Goal: Entertainment & Leisure: Browse casually

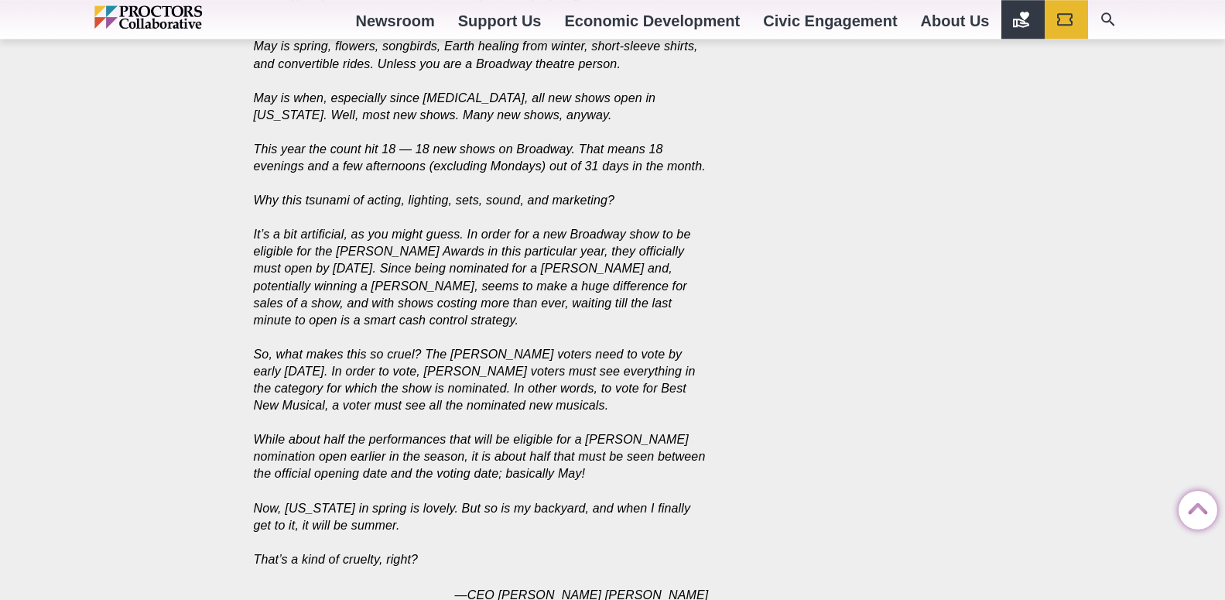
scroll to position [4342, 0]
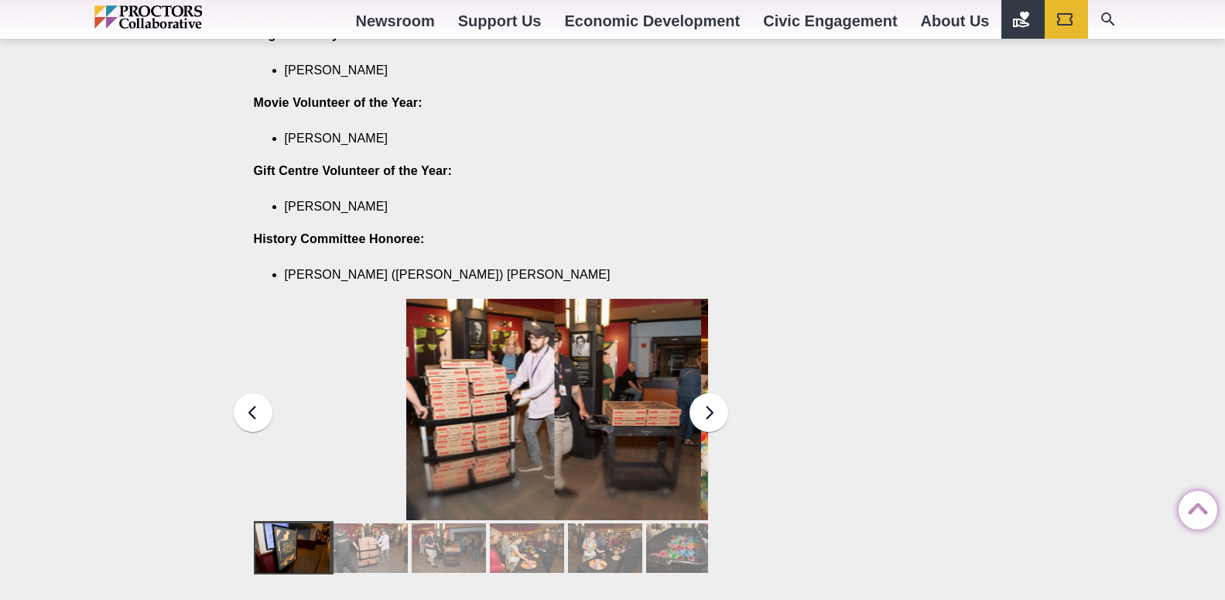
scroll to position [2052, 0]
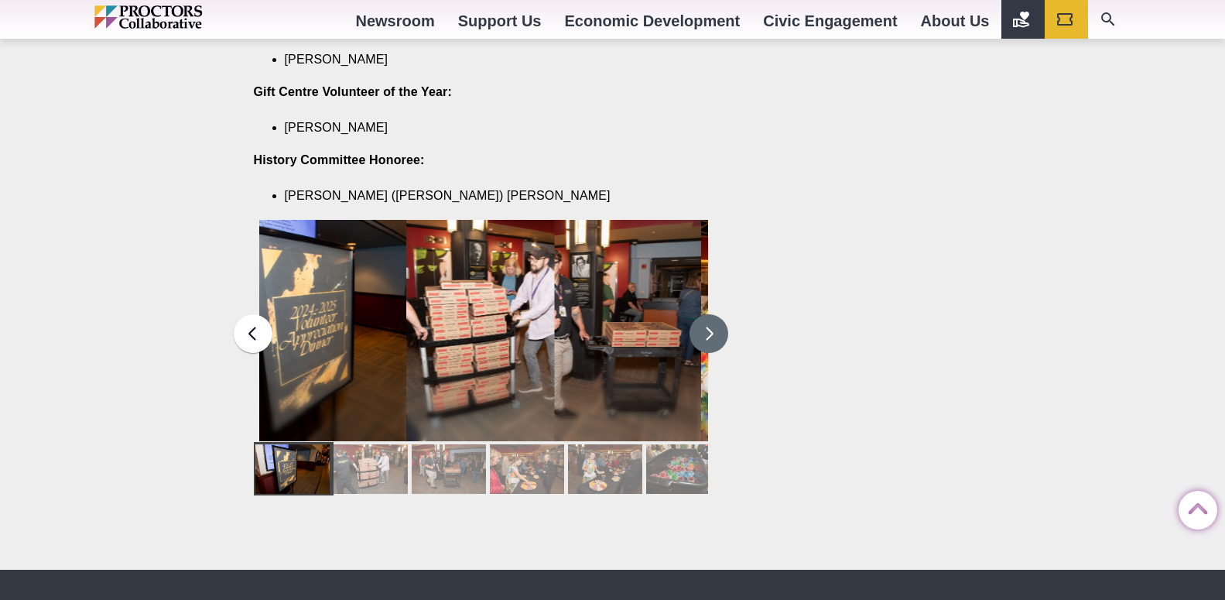
click at [704, 314] on button at bounding box center [709, 333] width 39 height 39
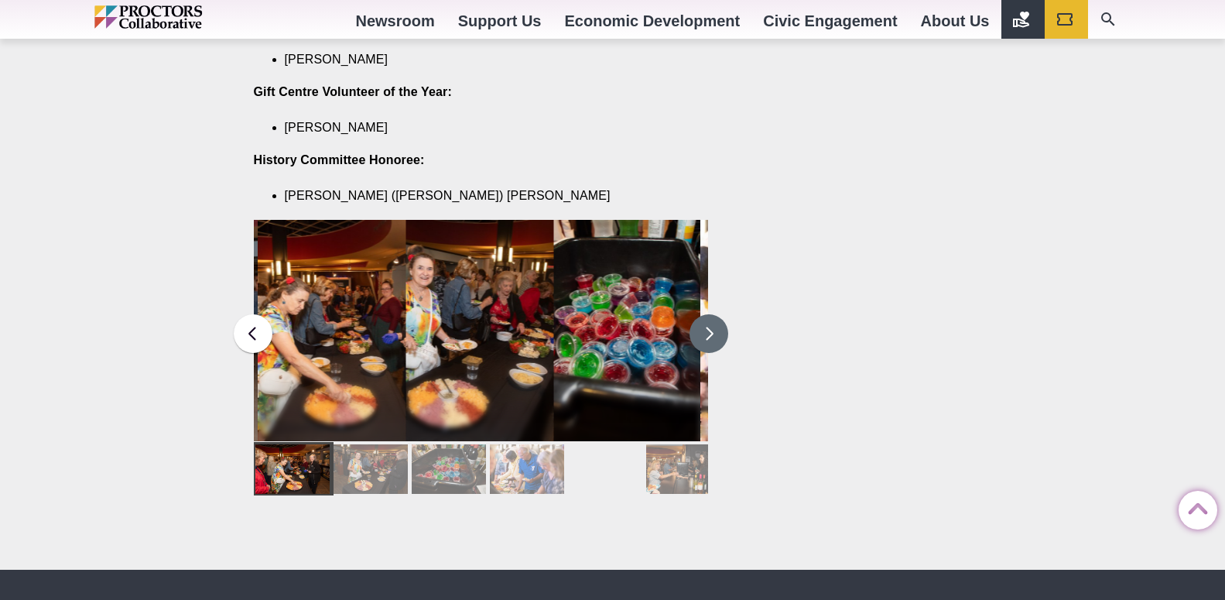
click at [703, 314] on button at bounding box center [709, 333] width 39 height 39
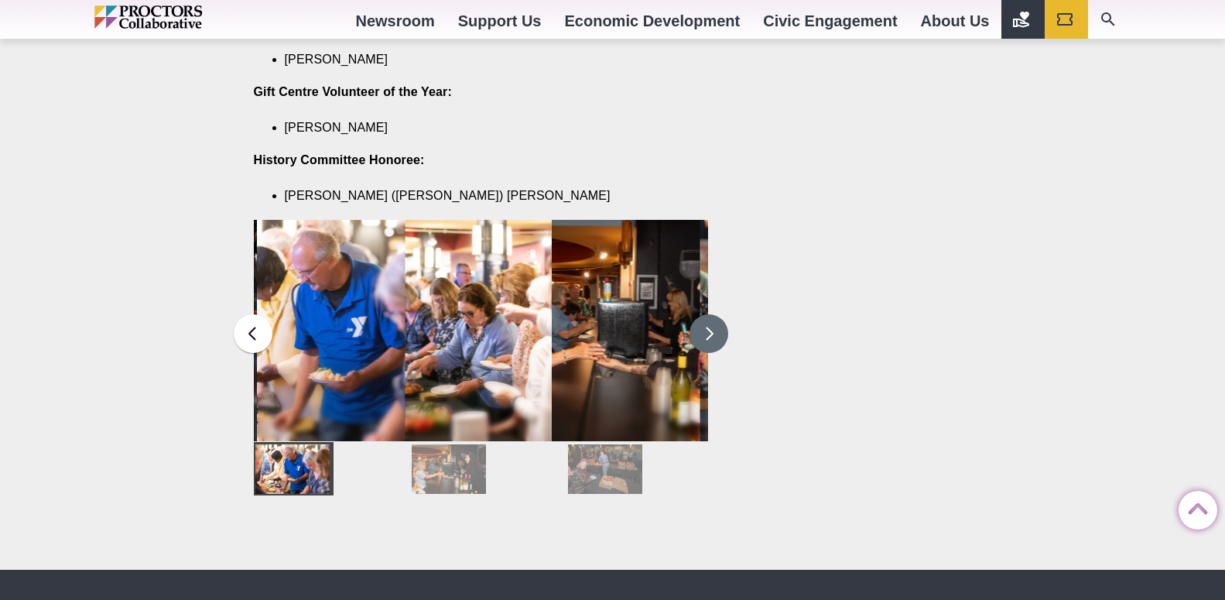
click at [703, 314] on button at bounding box center [709, 333] width 39 height 39
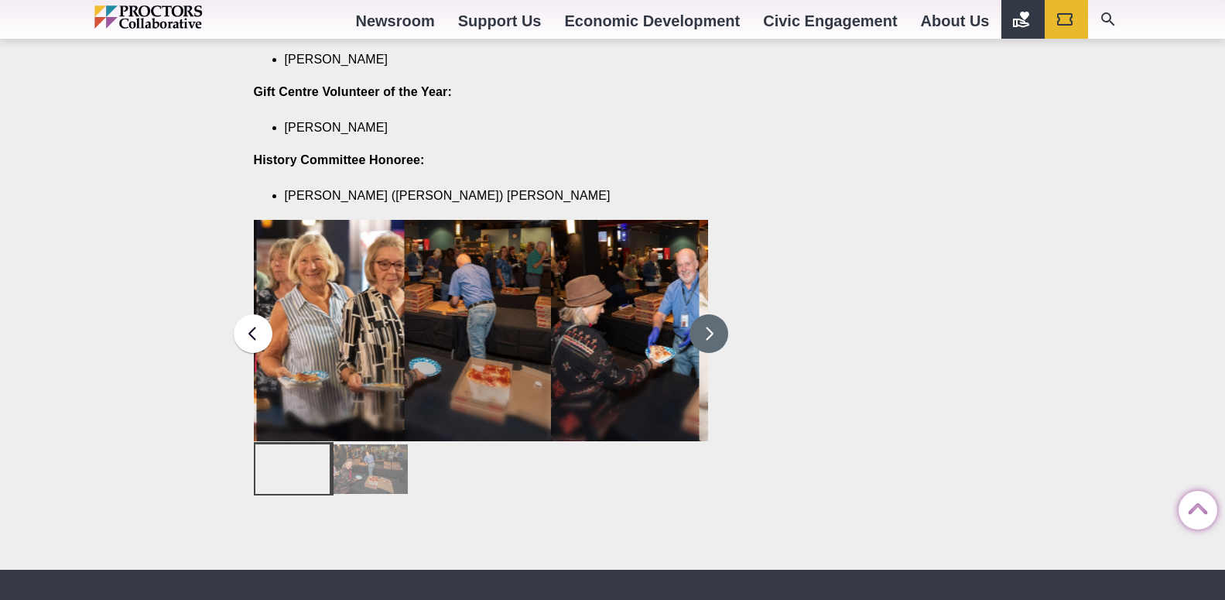
click at [703, 314] on button at bounding box center [709, 333] width 39 height 39
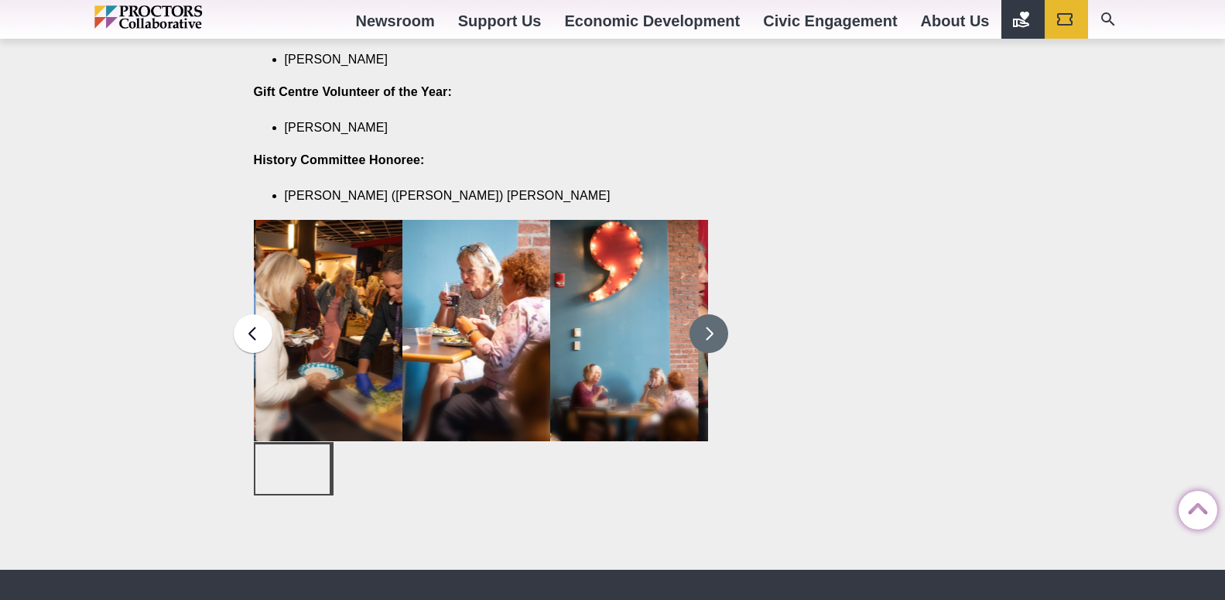
click at [703, 314] on button at bounding box center [709, 333] width 39 height 39
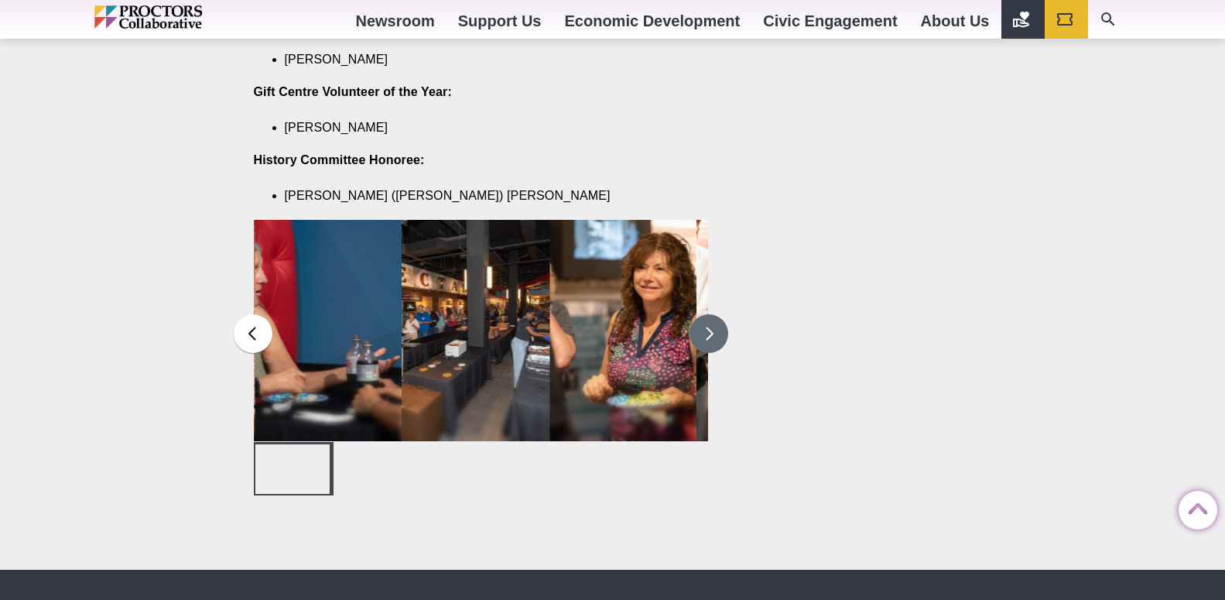
click at [703, 314] on button at bounding box center [709, 333] width 39 height 39
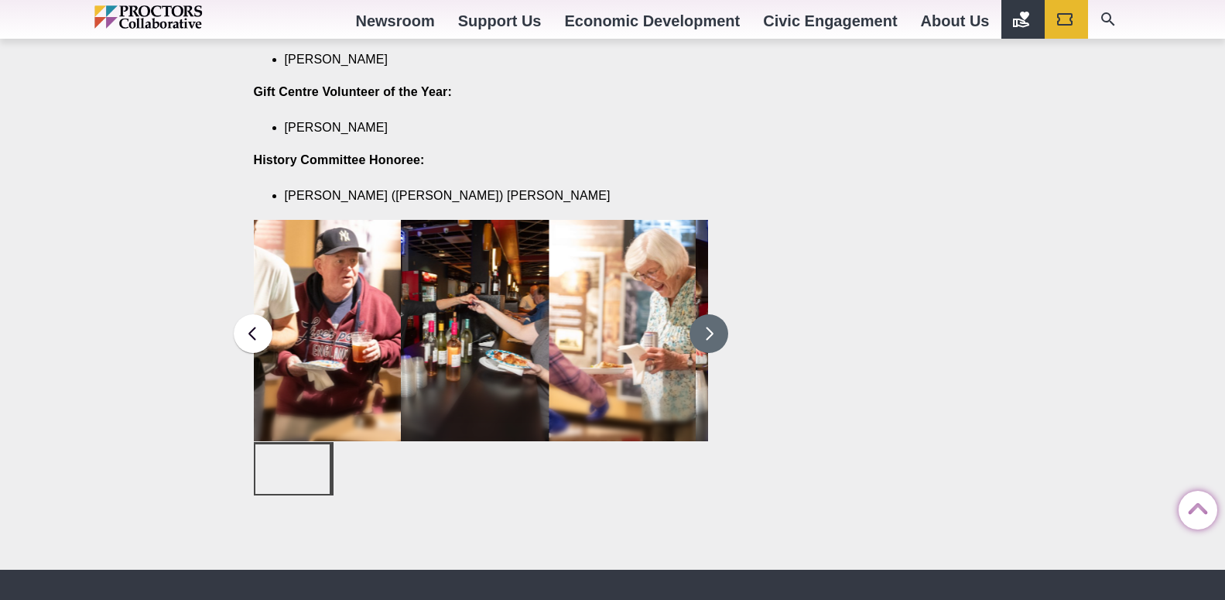
click at [703, 314] on button at bounding box center [709, 333] width 39 height 39
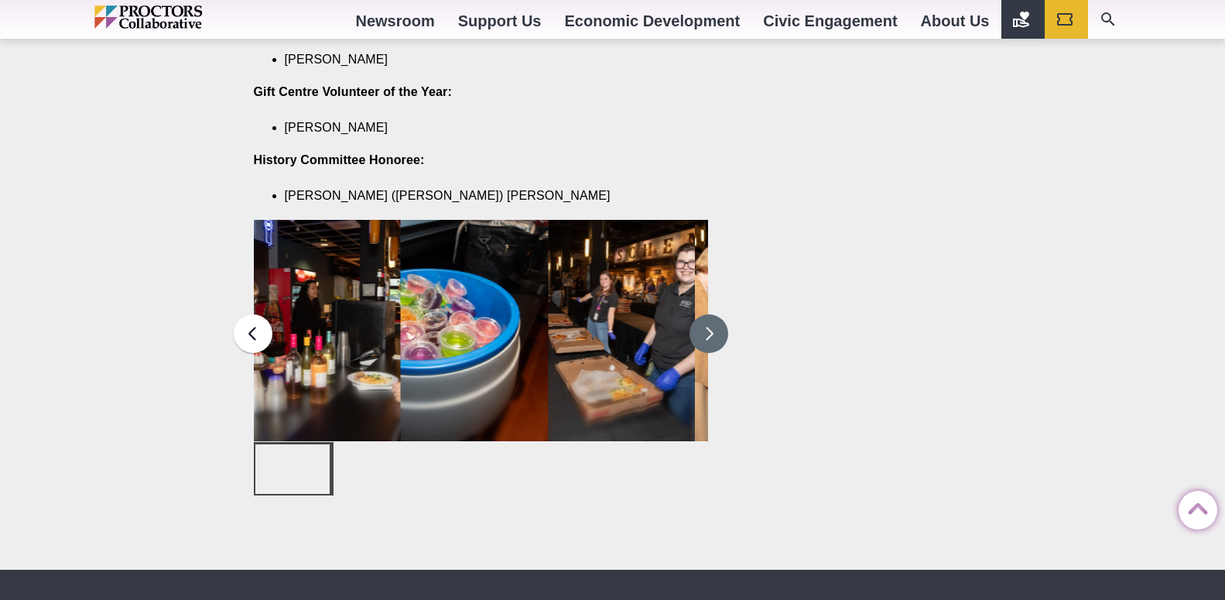
click at [703, 314] on button at bounding box center [709, 333] width 39 height 39
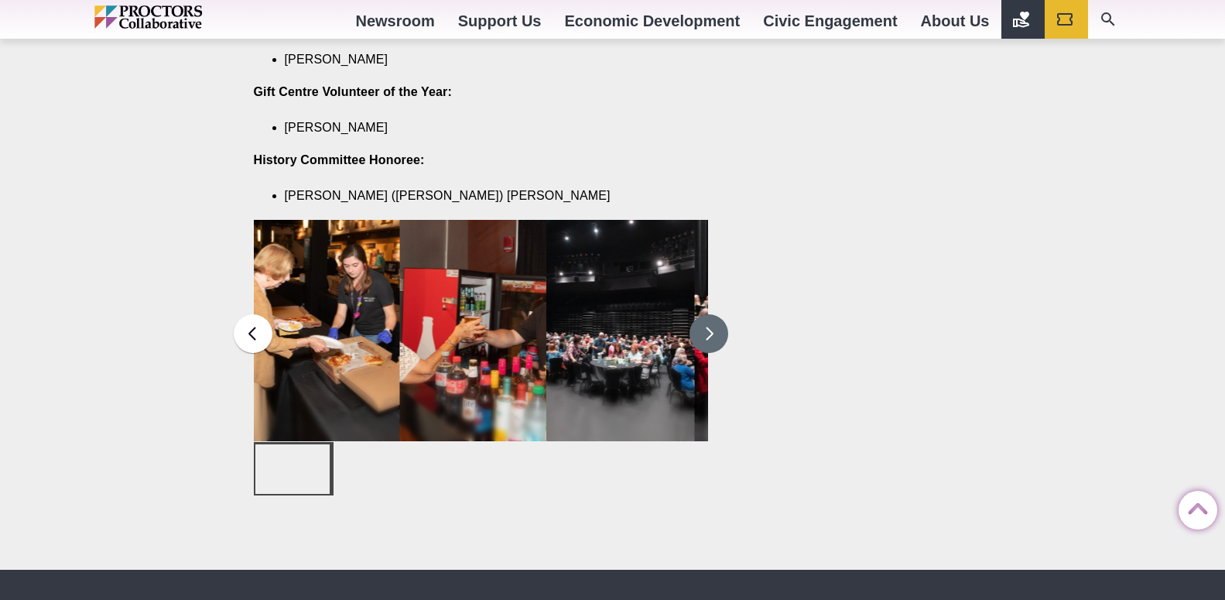
click at [703, 314] on button at bounding box center [709, 333] width 39 height 39
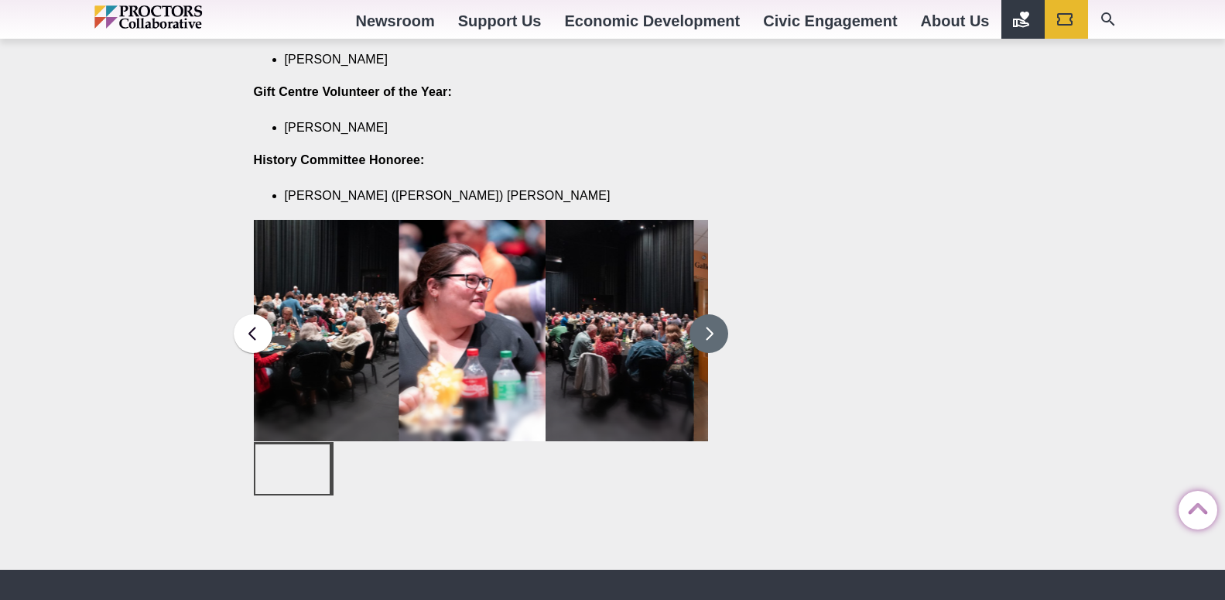
click at [703, 314] on button at bounding box center [709, 333] width 39 height 39
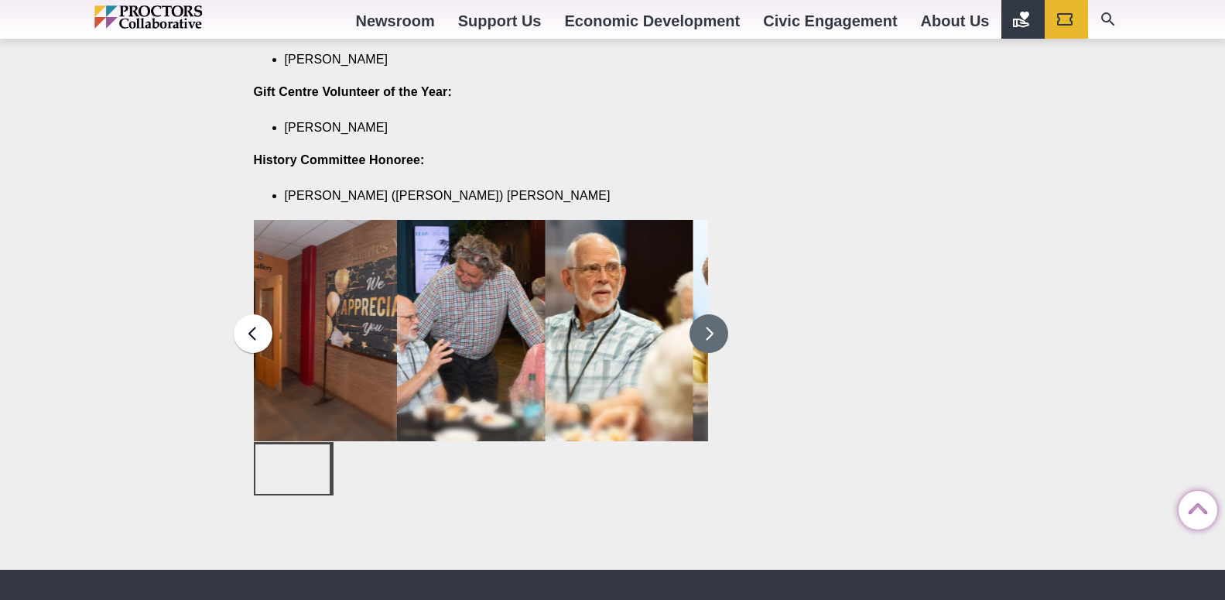
click at [704, 314] on button at bounding box center [709, 333] width 39 height 39
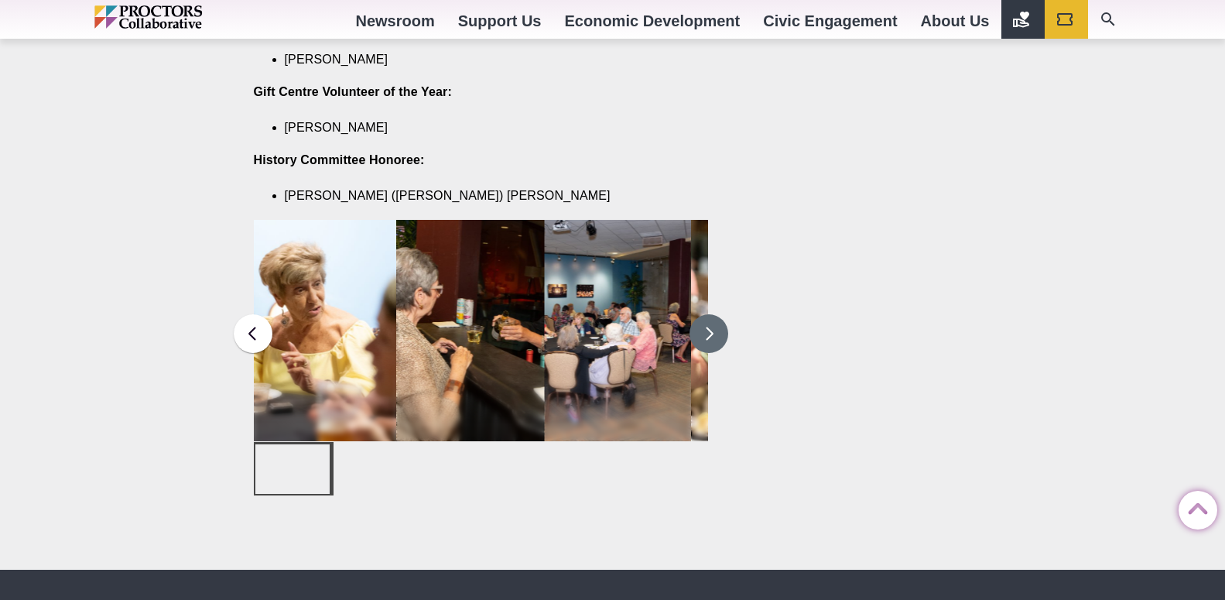
click at [704, 314] on button at bounding box center [709, 333] width 39 height 39
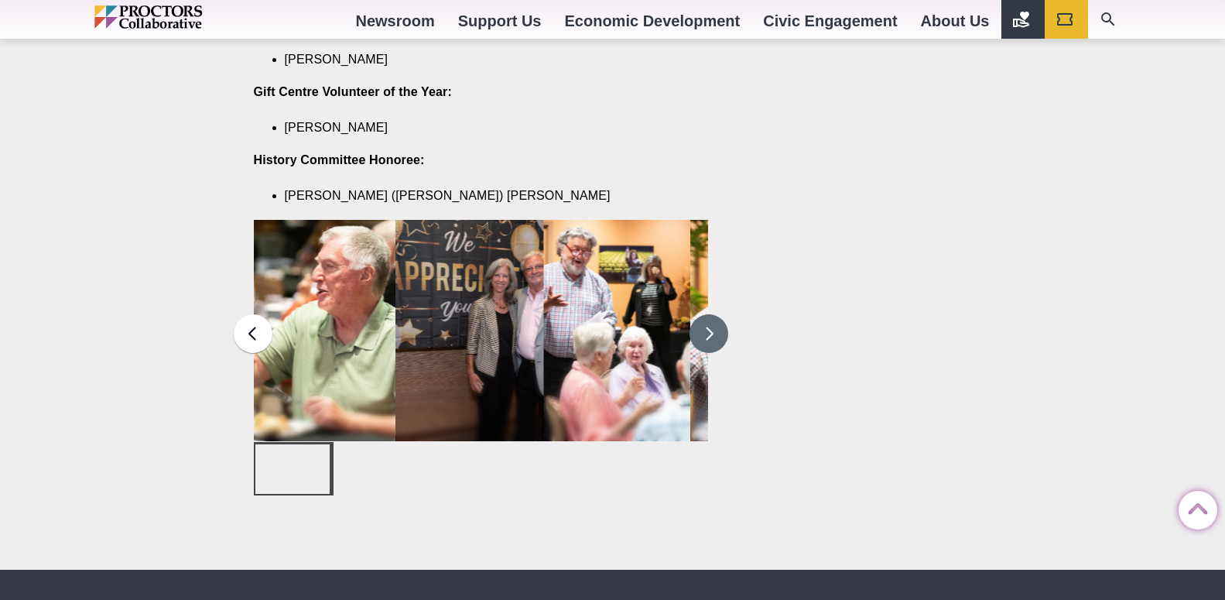
click at [704, 314] on button at bounding box center [709, 333] width 39 height 39
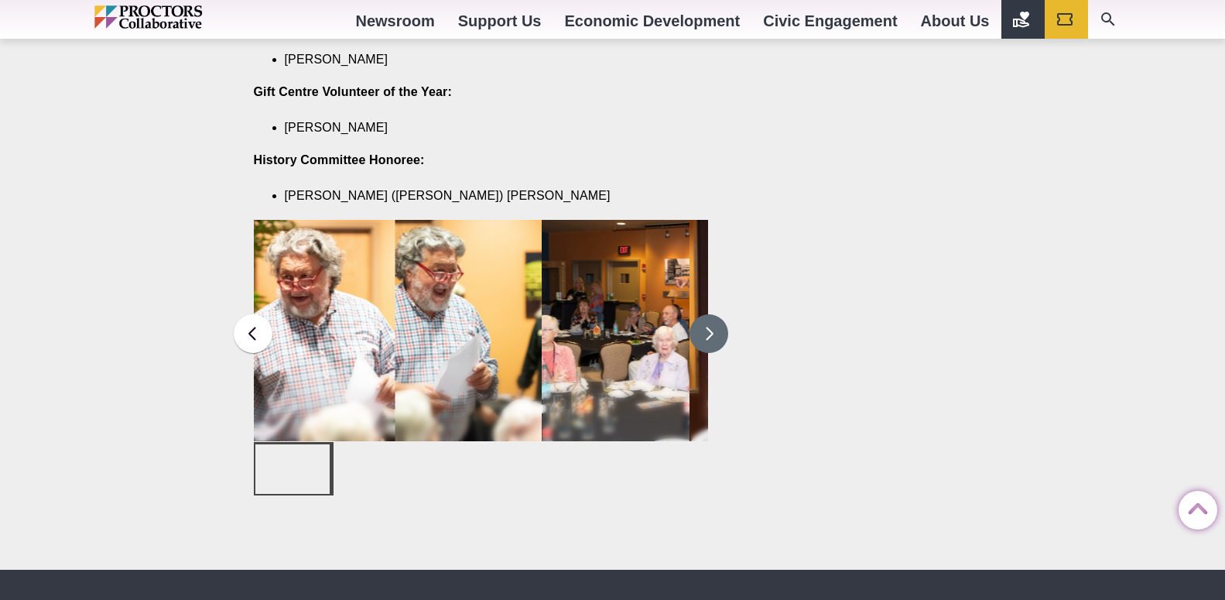
click at [713, 314] on button at bounding box center [709, 333] width 39 height 39
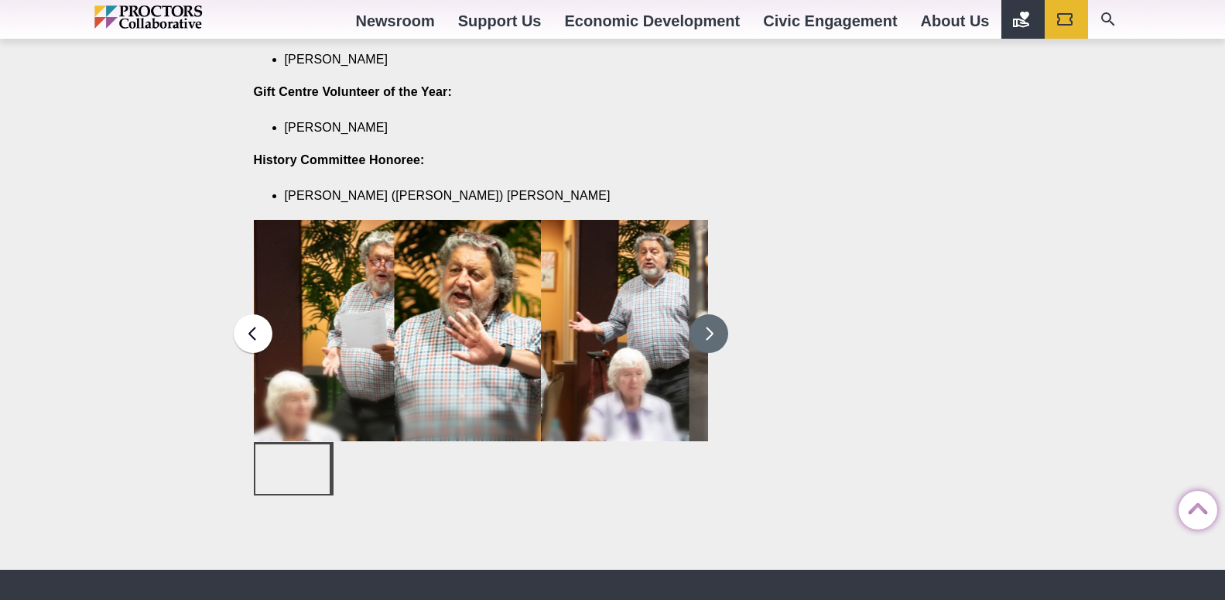
click at [713, 314] on button at bounding box center [709, 333] width 39 height 39
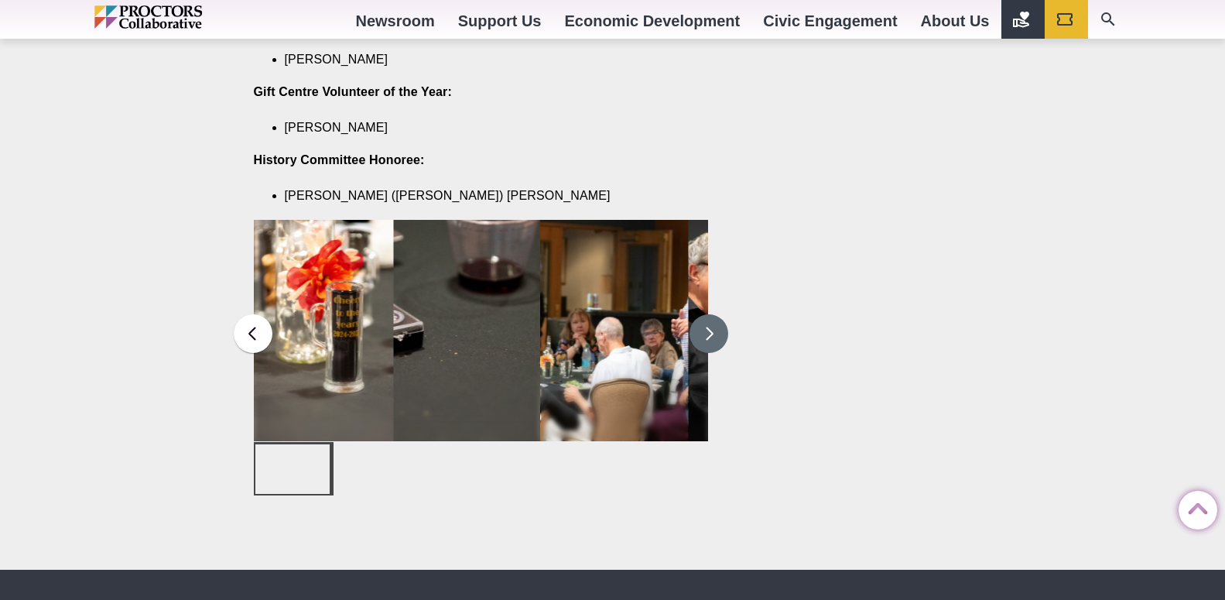
click at [713, 314] on button at bounding box center [709, 333] width 39 height 39
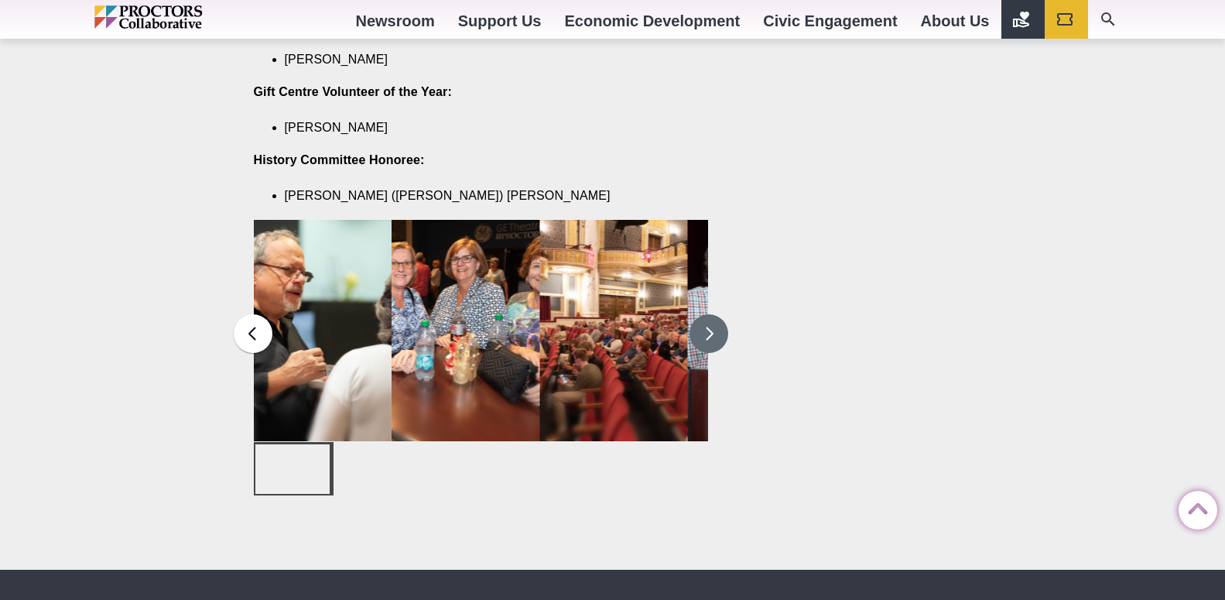
click at [713, 314] on button at bounding box center [709, 333] width 39 height 39
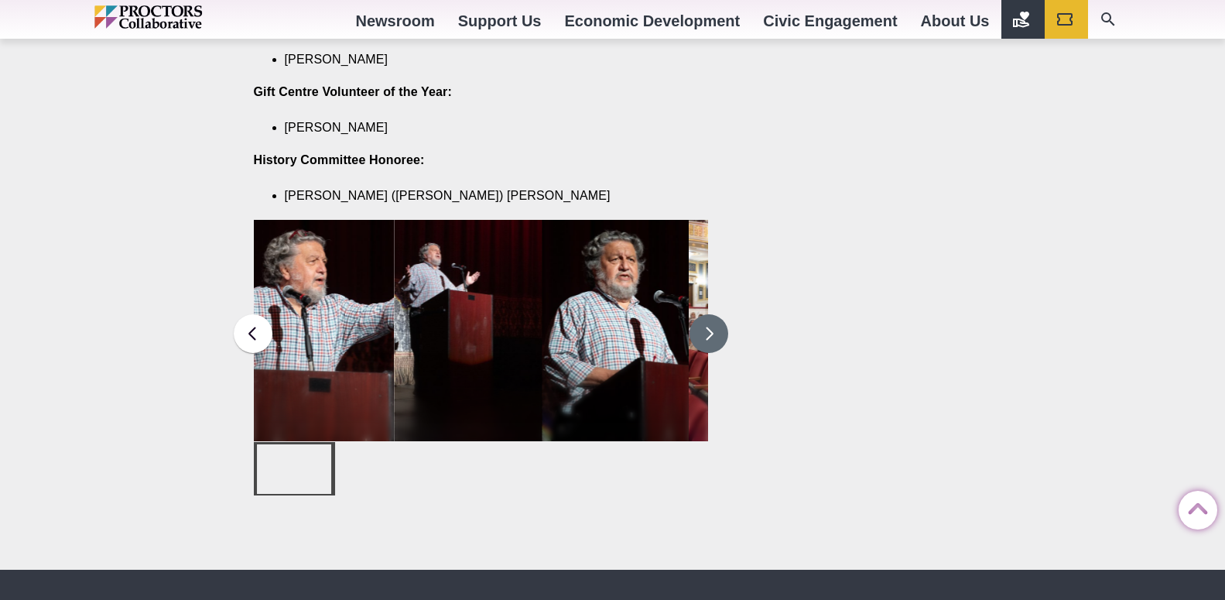
click at [714, 314] on button at bounding box center [709, 333] width 39 height 39
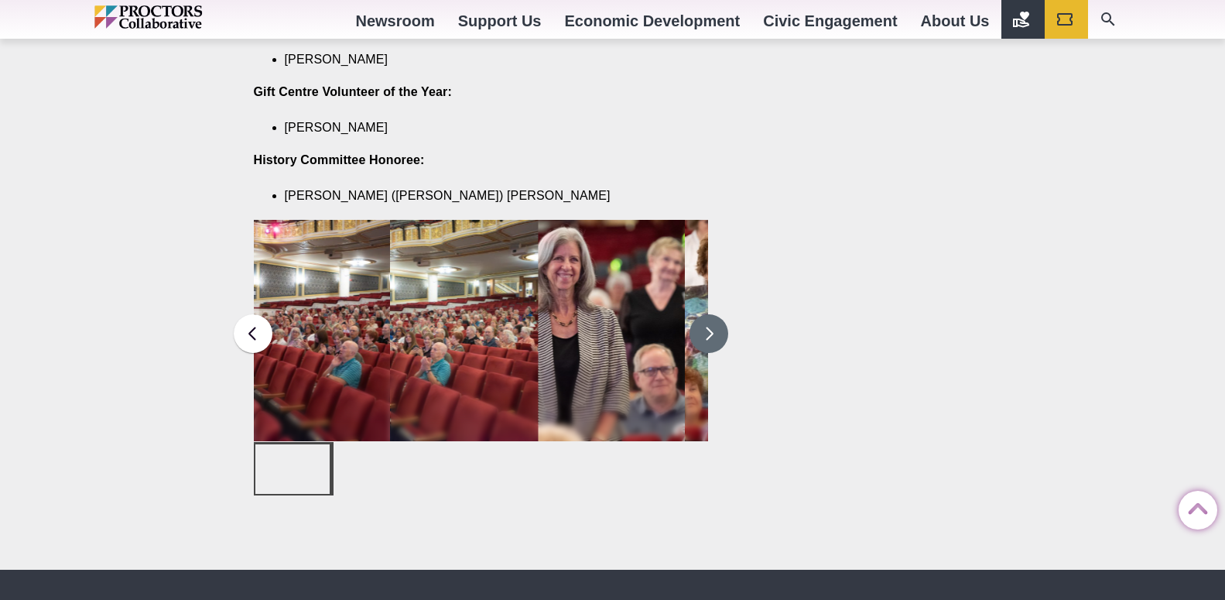
click at [714, 314] on button at bounding box center [709, 333] width 39 height 39
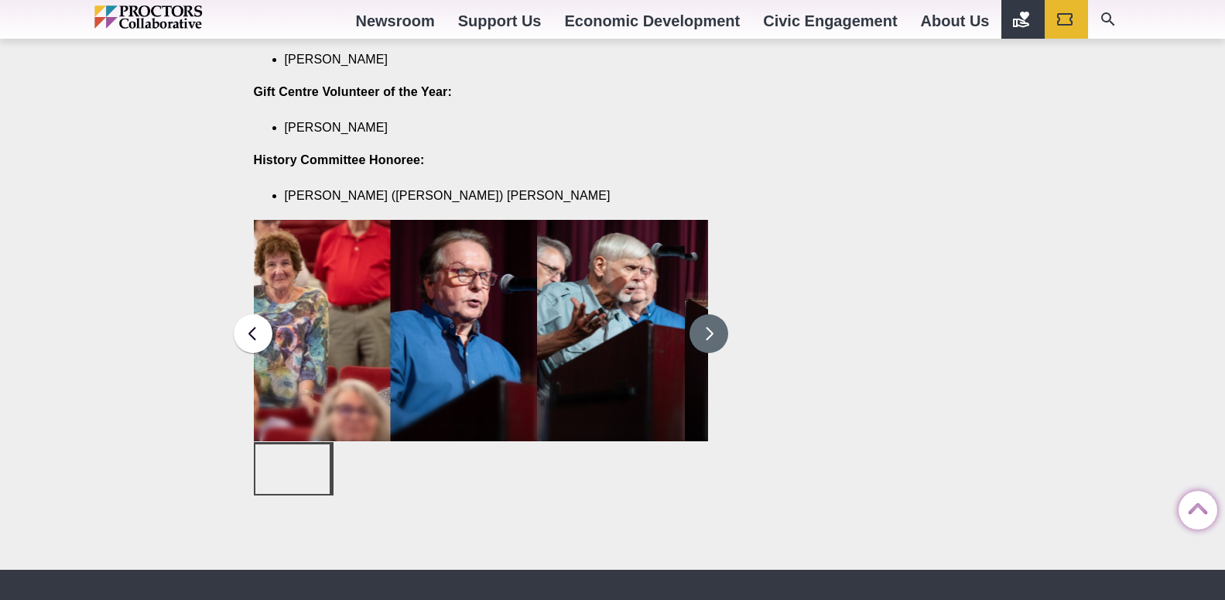
click at [714, 314] on button at bounding box center [709, 333] width 39 height 39
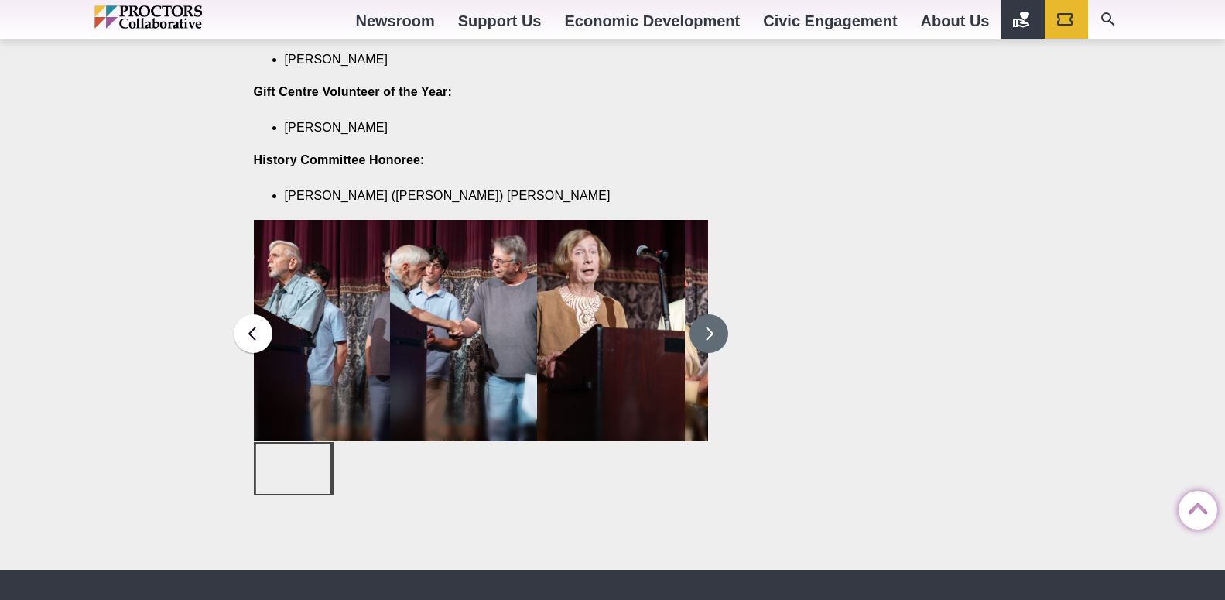
click at [716, 314] on button at bounding box center [709, 333] width 39 height 39
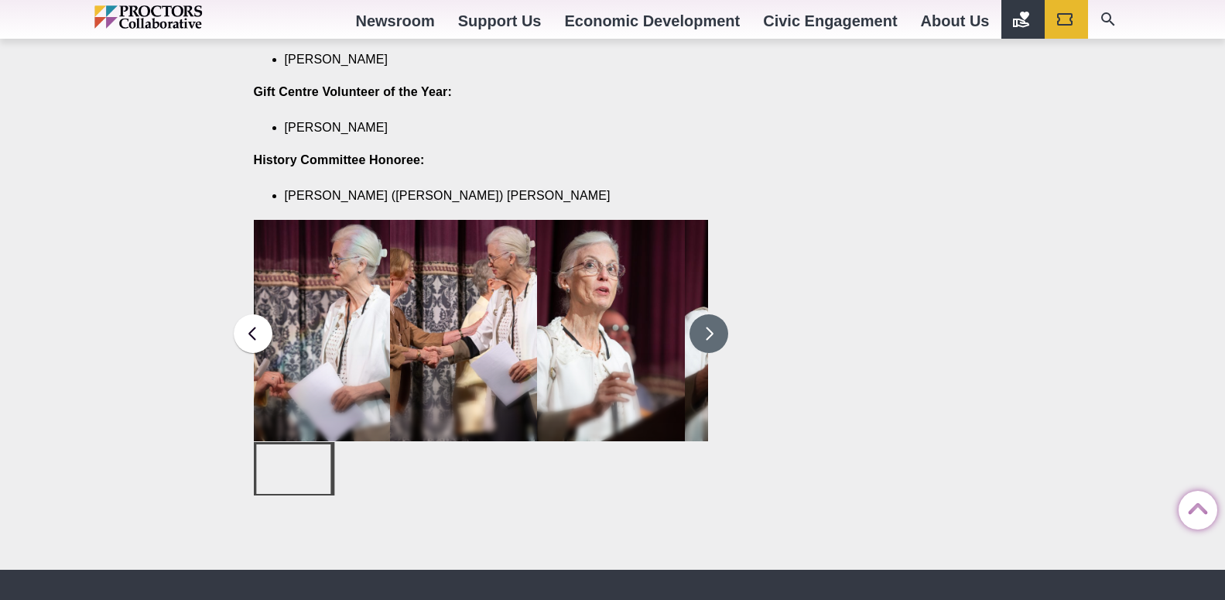
click at [721, 314] on button at bounding box center [709, 333] width 39 height 39
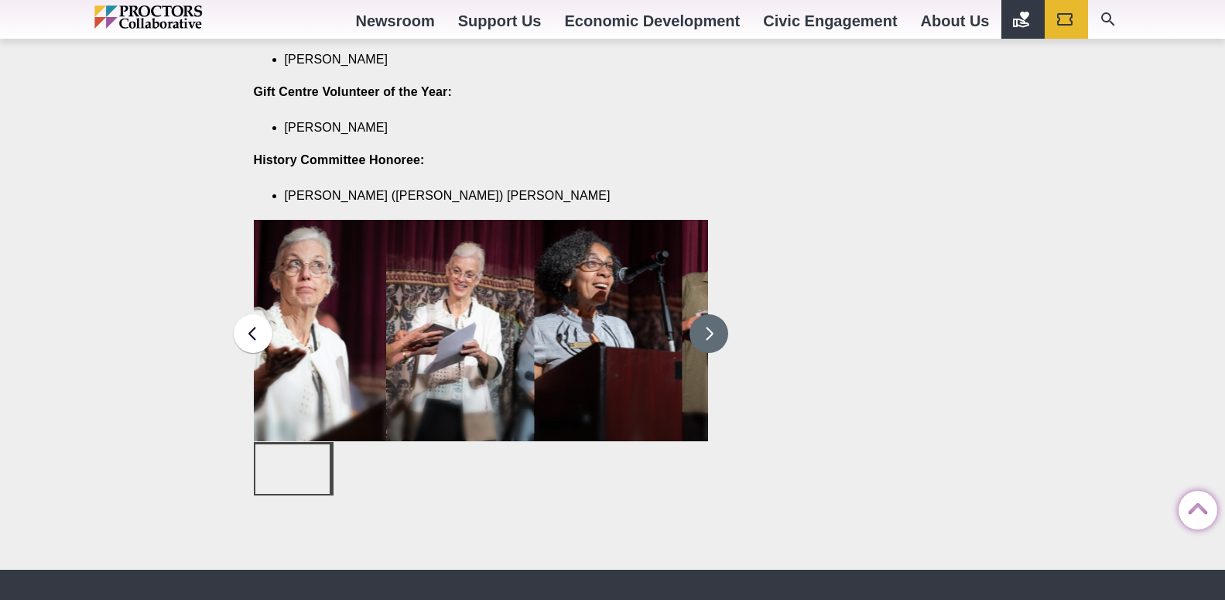
click at [717, 314] on button at bounding box center [709, 333] width 39 height 39
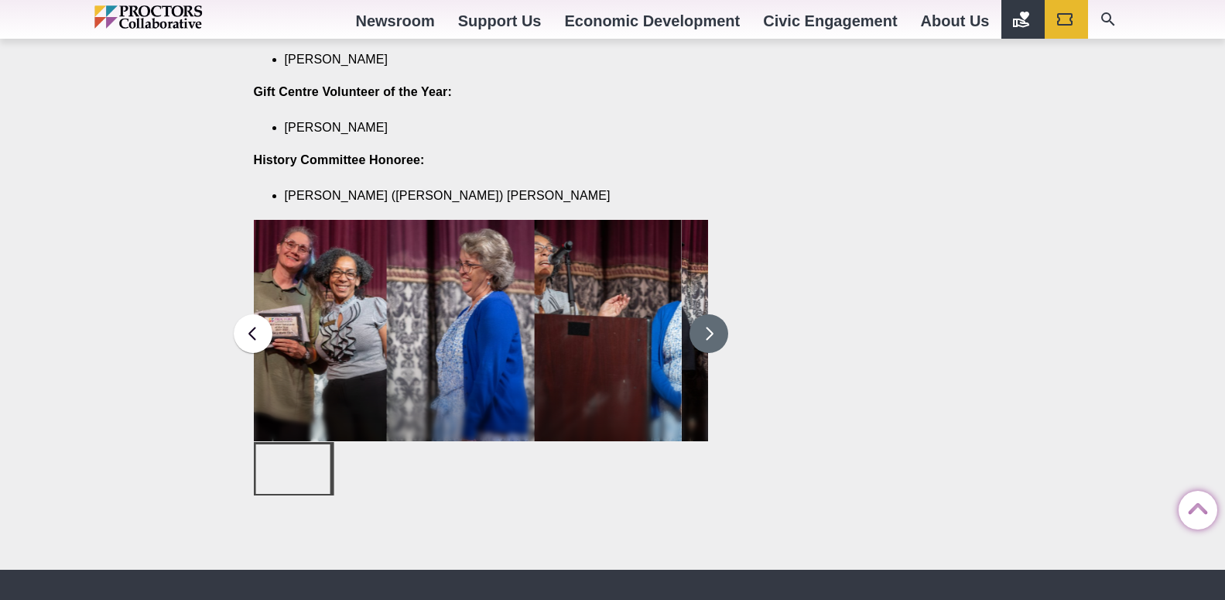
click at [718, 314] on button at bounding box center [709, 333] width 39 height 39
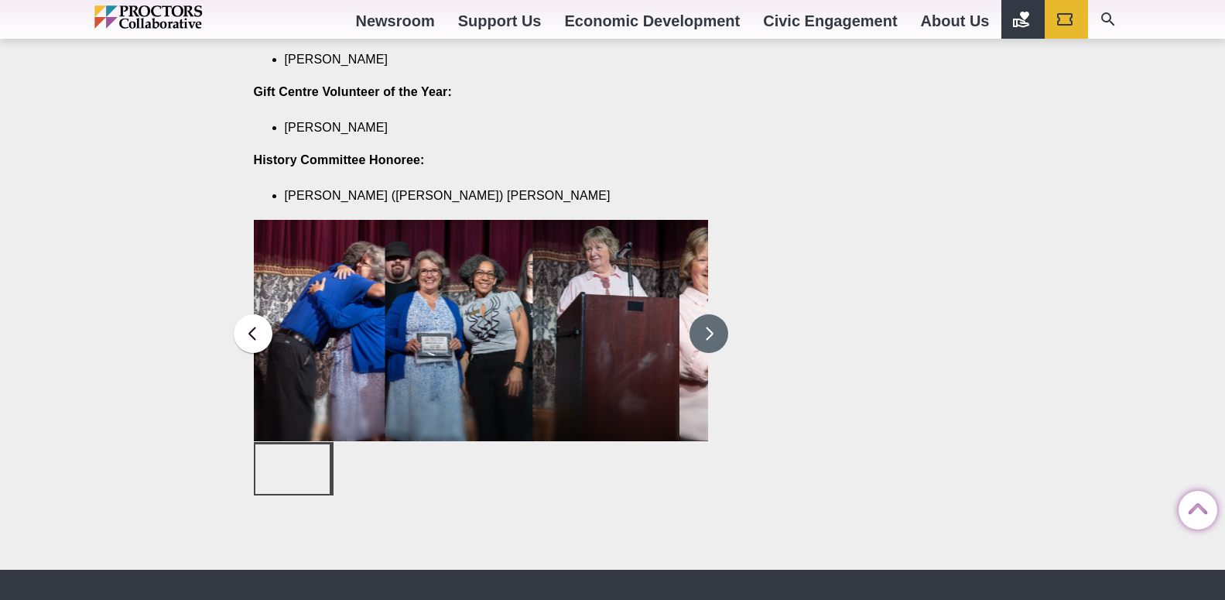
click at [720, 314] on button at bounding box center [709, 333] width 39 height 39
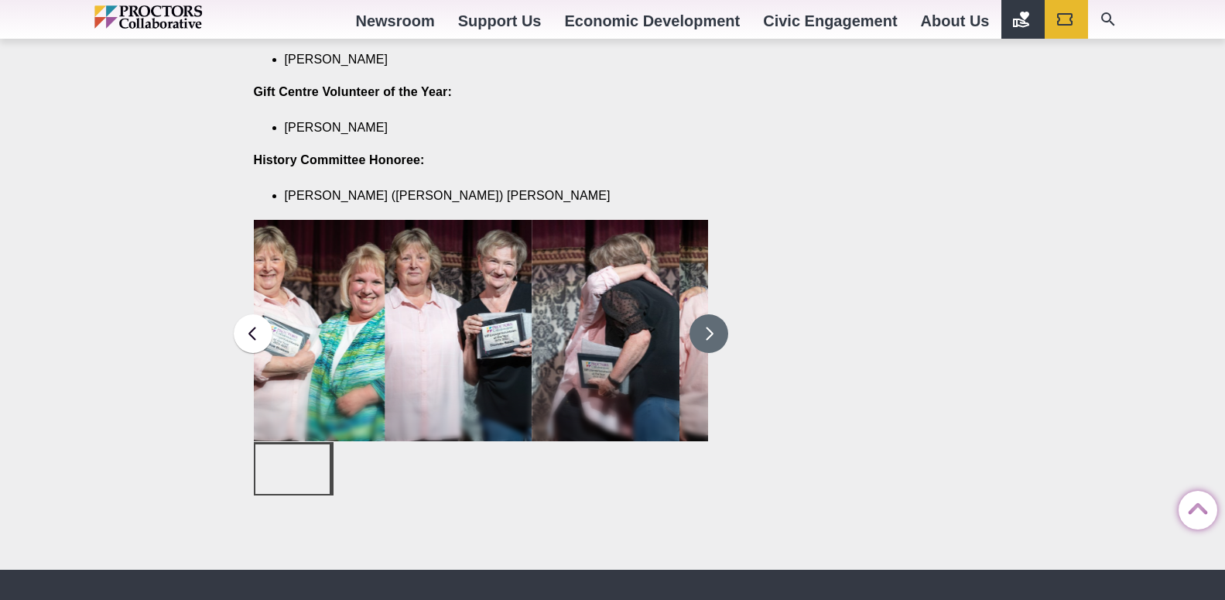
click at [720, 314] on button at bounding box center [709, 333] width 39 height 39
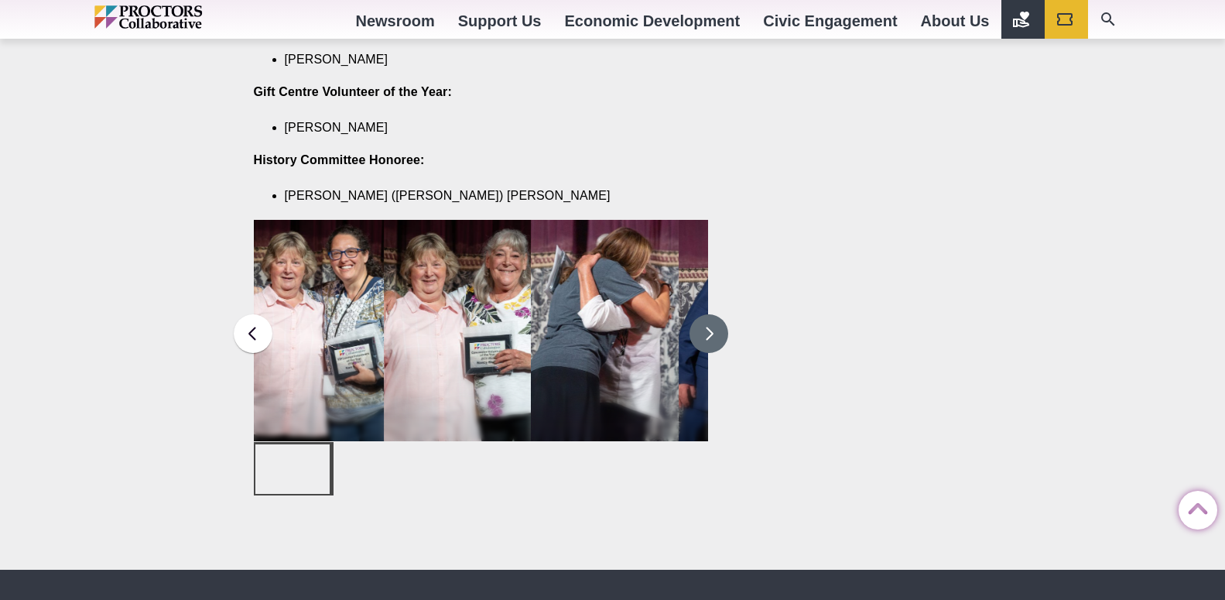
click at [720, 314] on button at bounding box center [709, 333] width 39 height 39
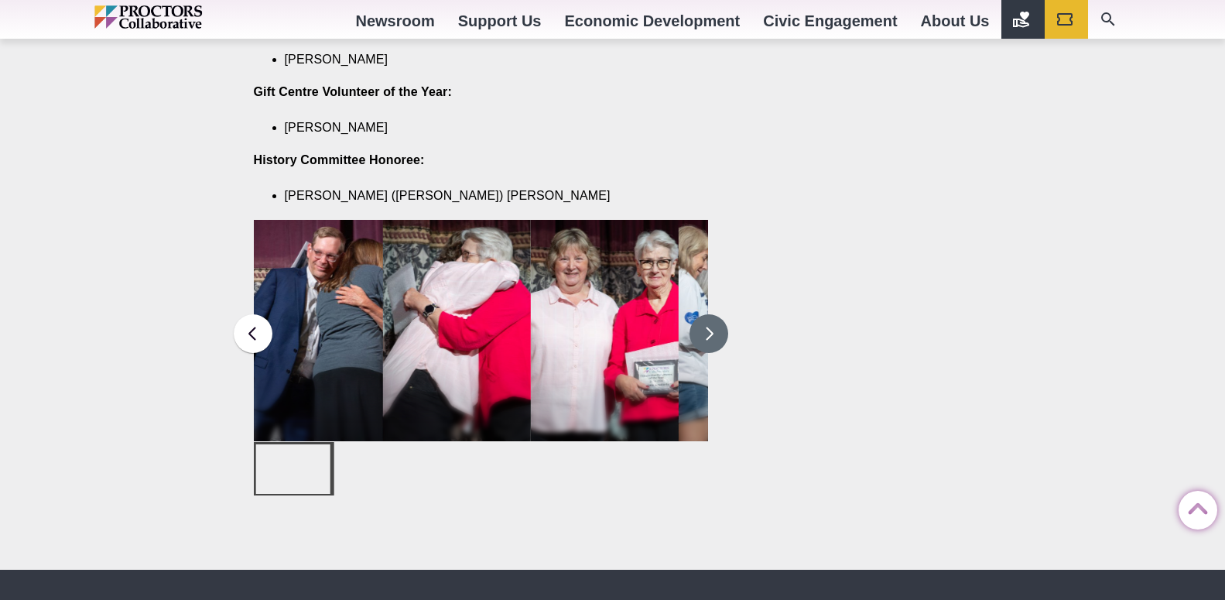
click at [720, 314] on button at bounding box center [709, 333] width 39 height 39
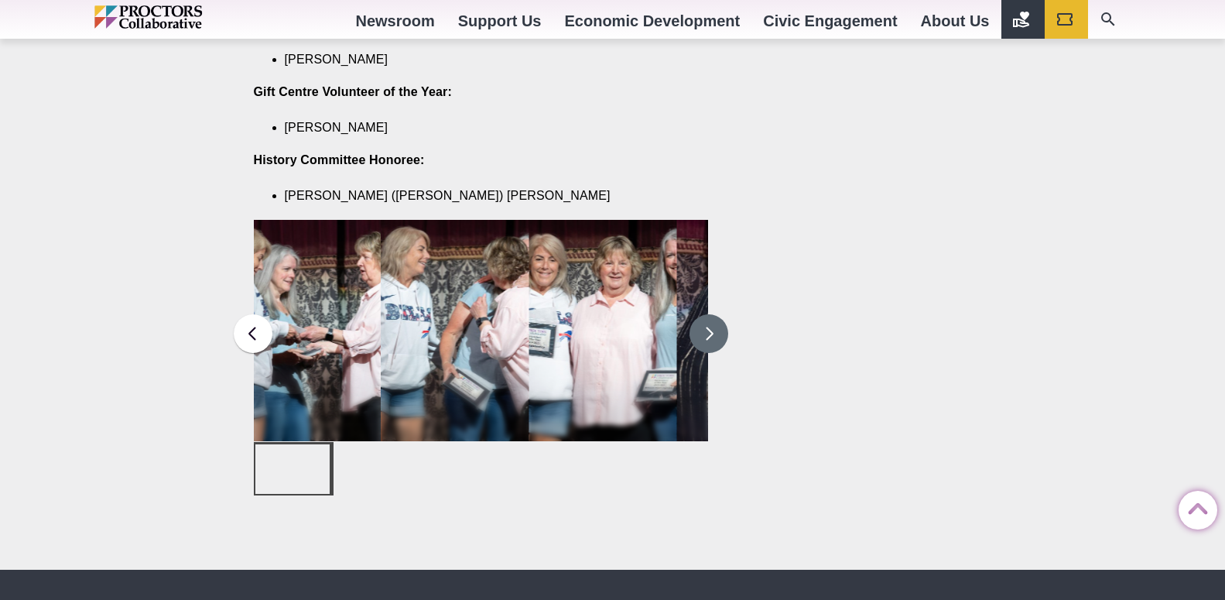
click at [721, 314] on button at bounding box center [709, 333] width 39 height 39
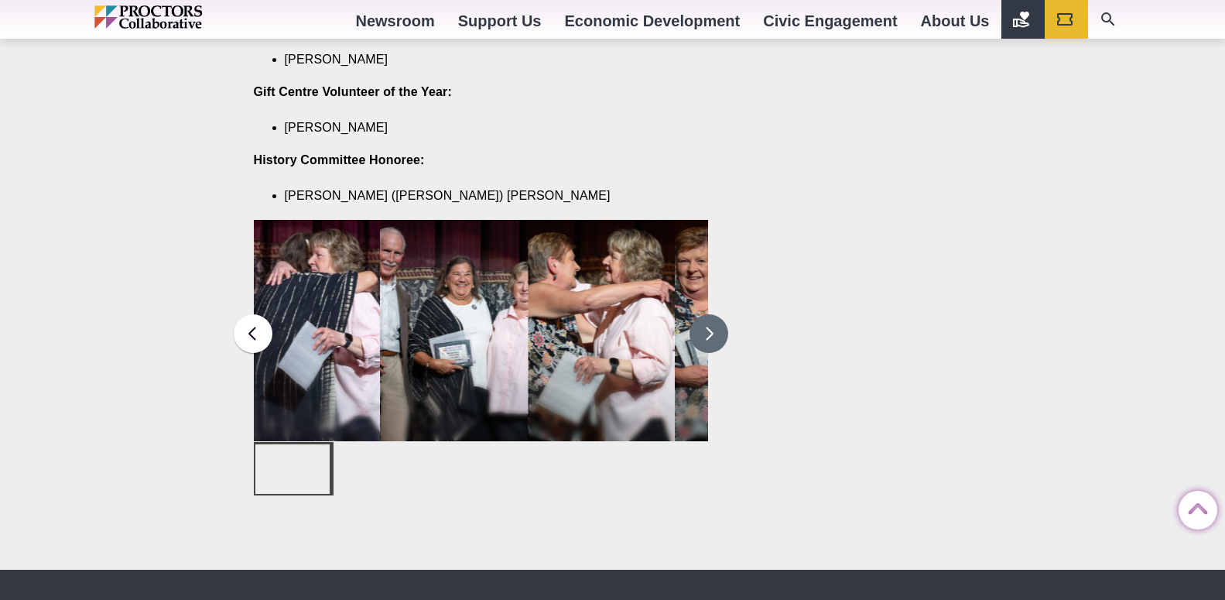
click at [721, 314] on button at bounding box center [709, 333] width 39 height 39
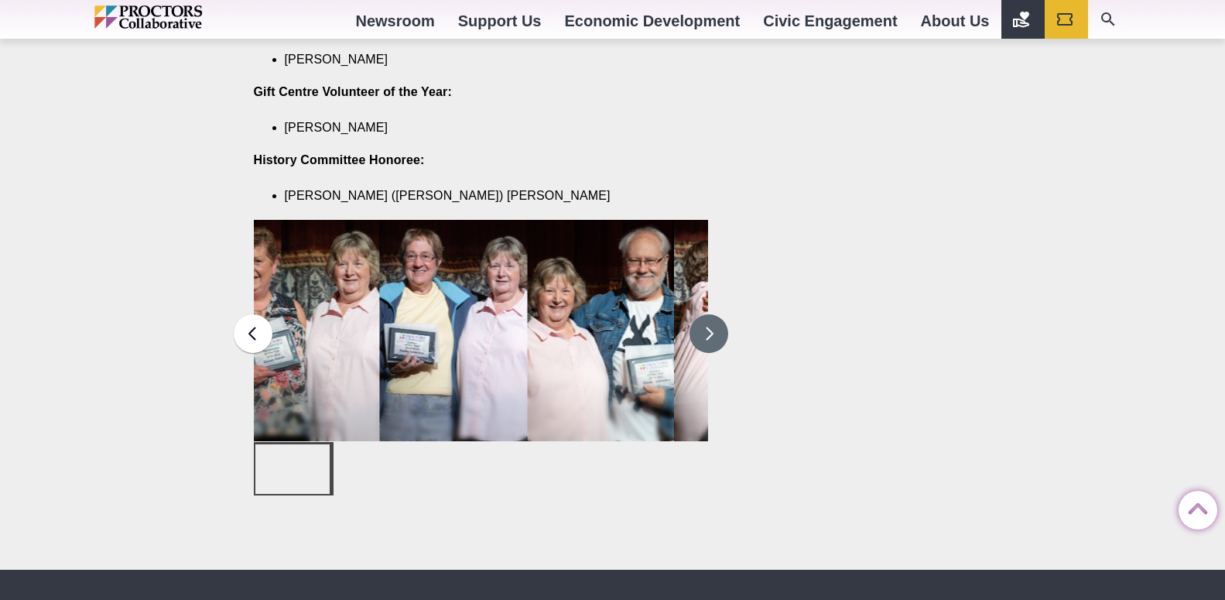
click at [721, 314] on button at bounding box center [709, 333] width 39 height 39
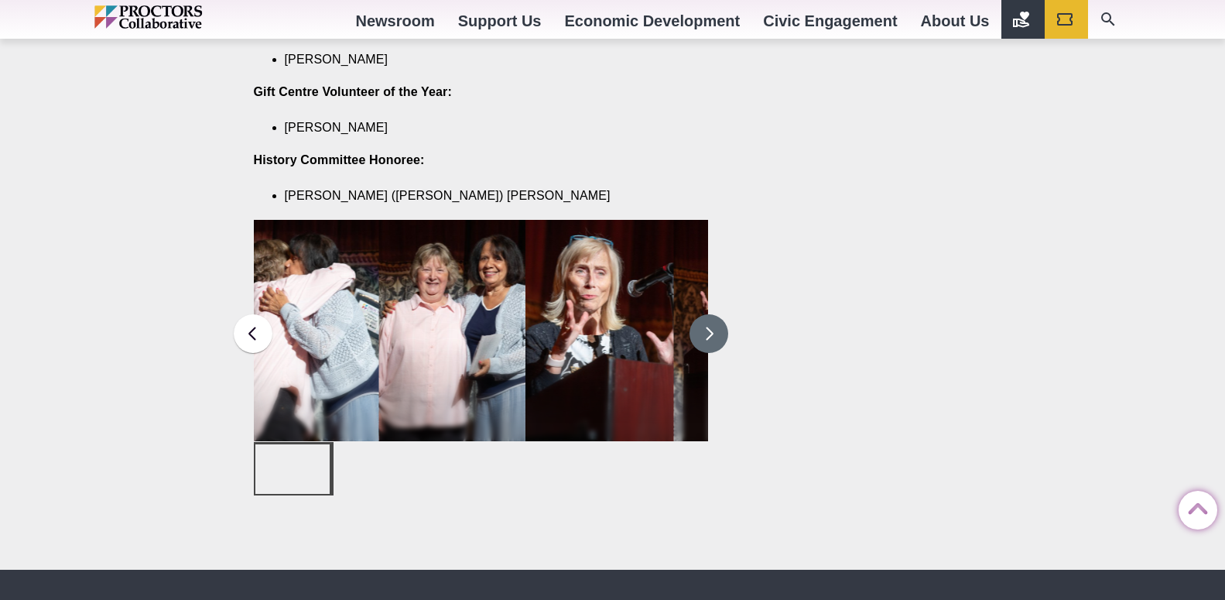
click at [721, 314] on button at bounding box center [709, 333] width 39 height 39
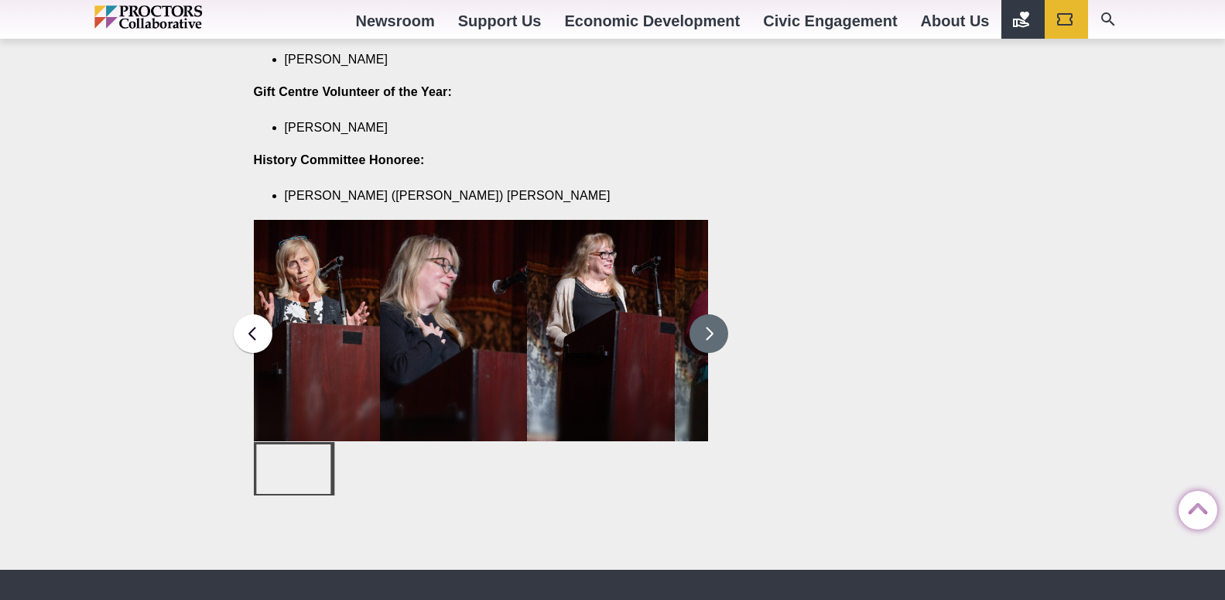
click at [721, 314] on button at bounding box center [709, 333] width 39 height 39
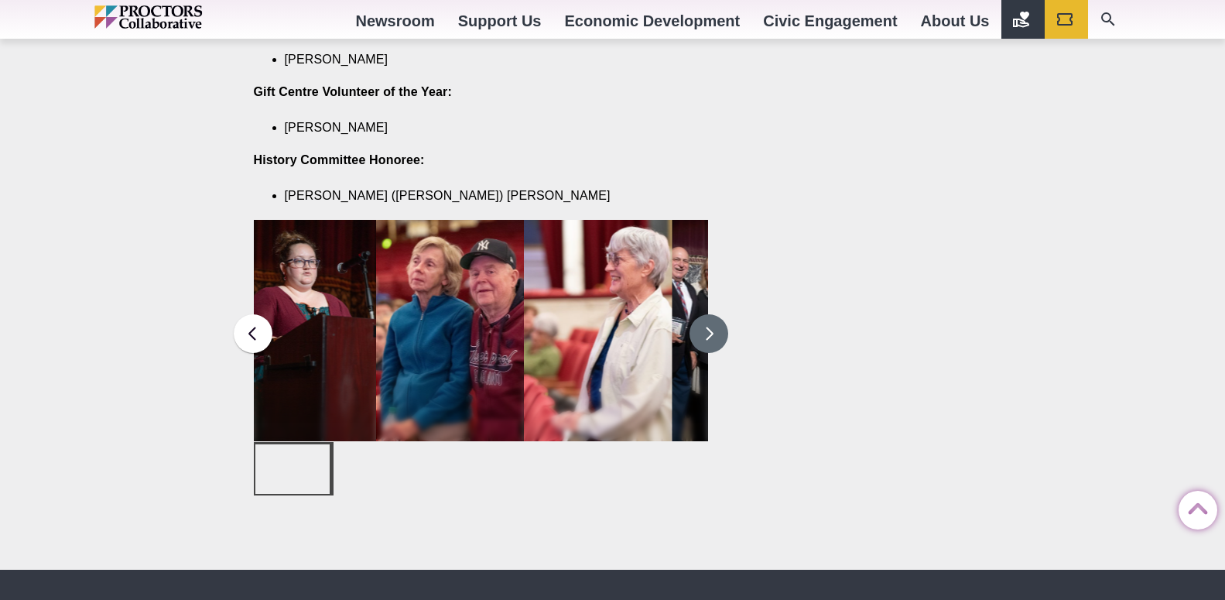
click at [721, 314] on button at bounding box center [709, 333] width 39 height 39
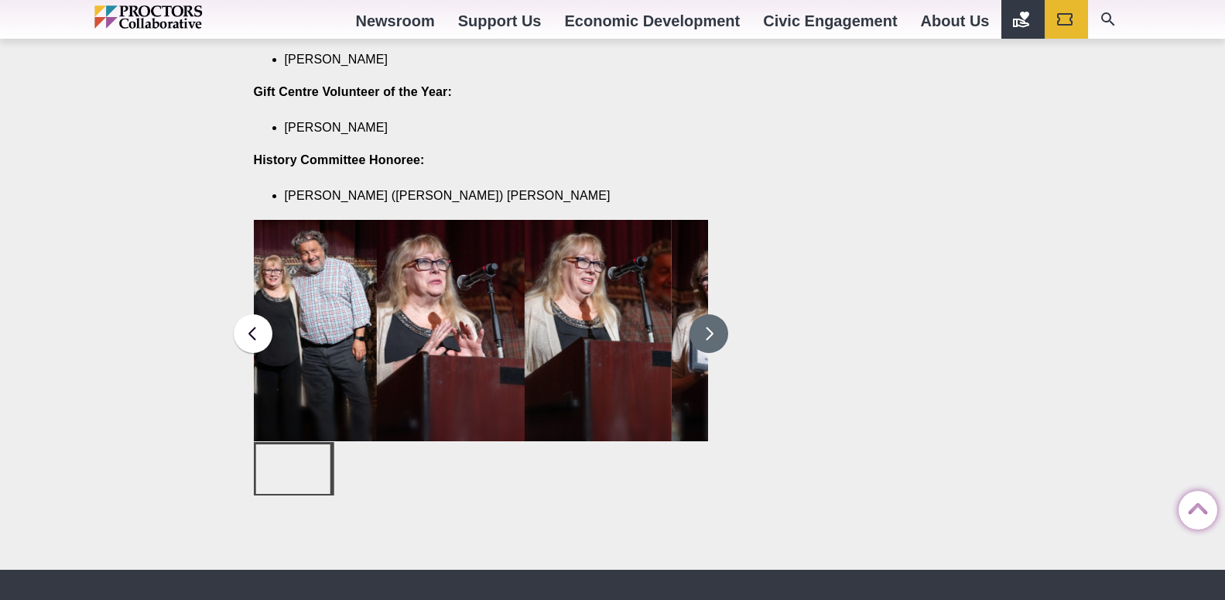
click at [721, 314] on button at bounding box center [709, 333] width 39 height 39
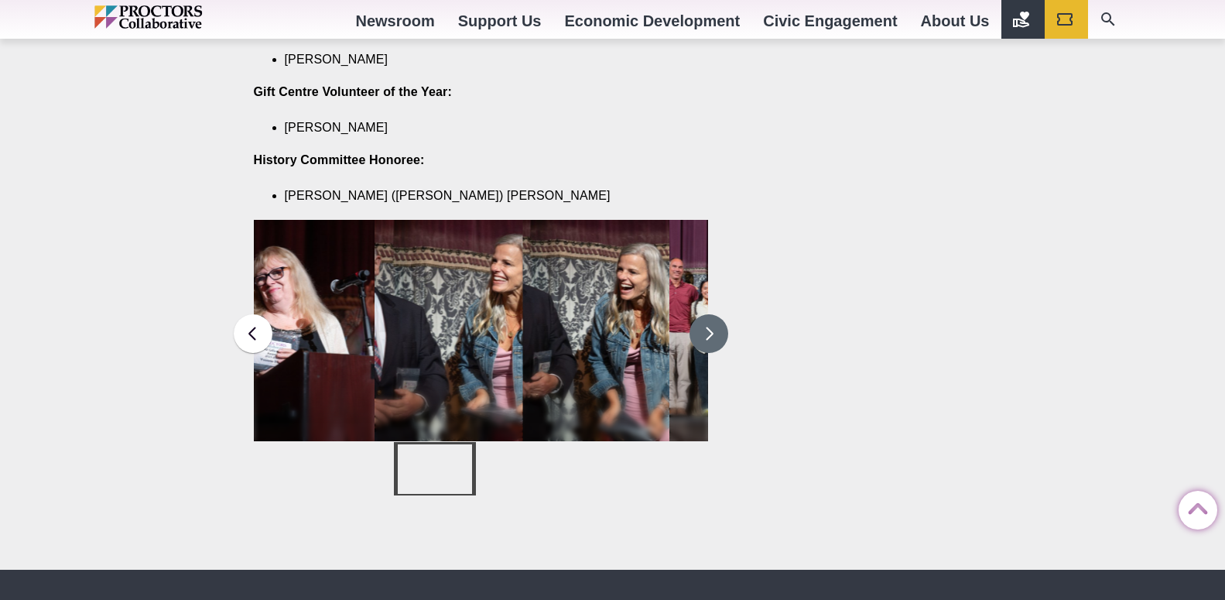
click at [721, 314] on button at bounding box center [709, 333] width 39 height 39
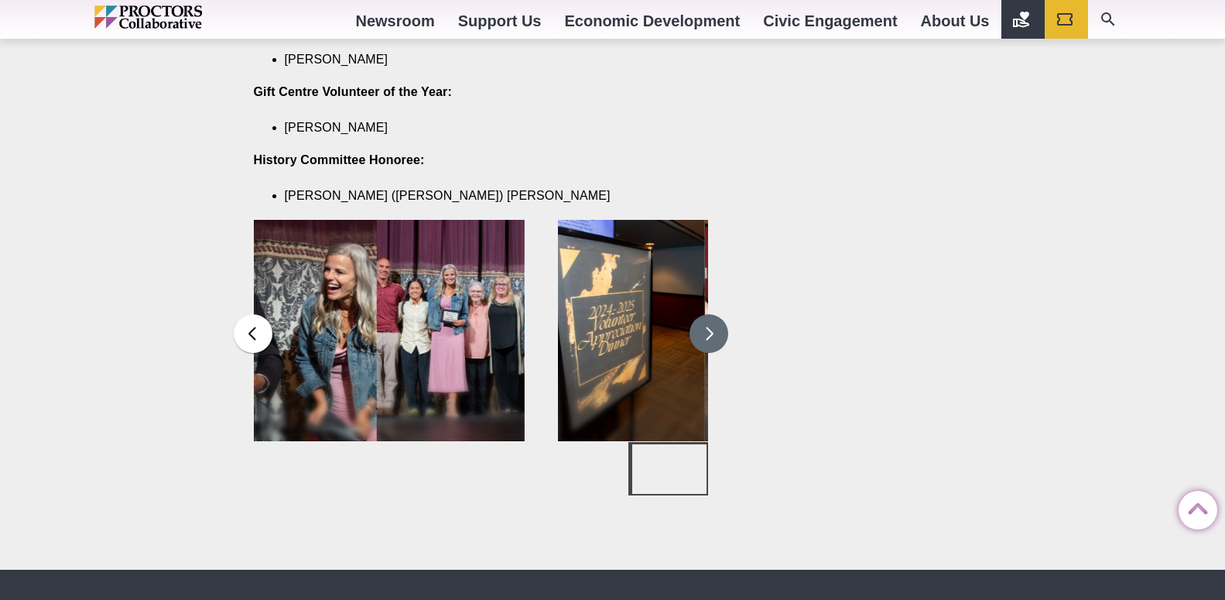
click at [721, 314] on button at bounding box center [709, 333] width 39 height 39
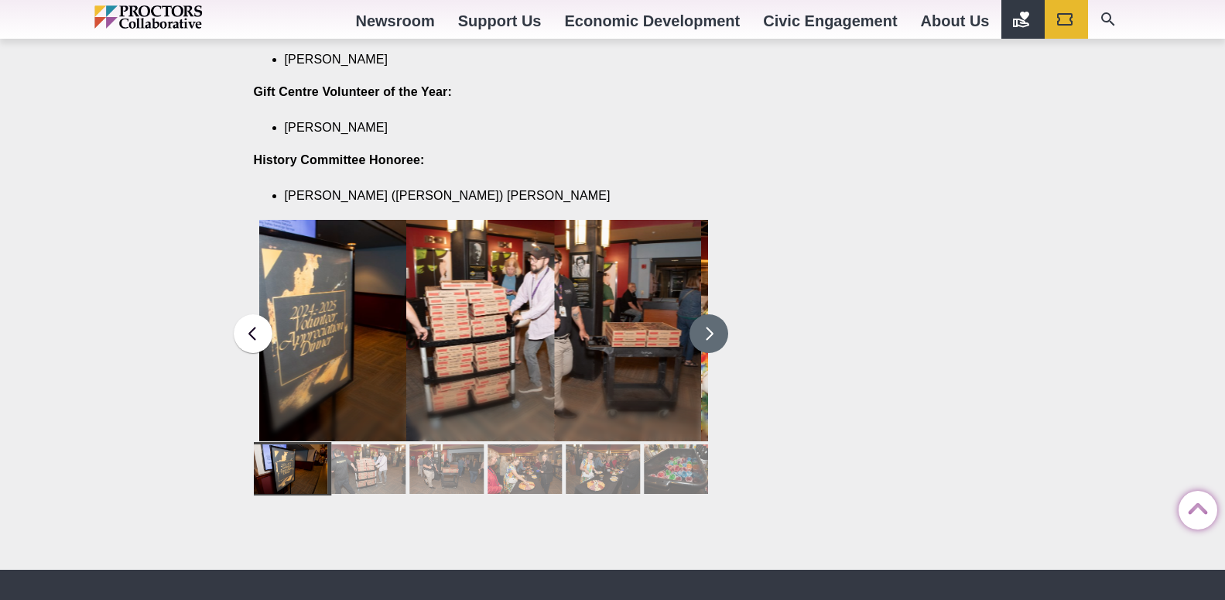
click at [721, 314] on button at bounding box center [709, 333] width 39 height 39
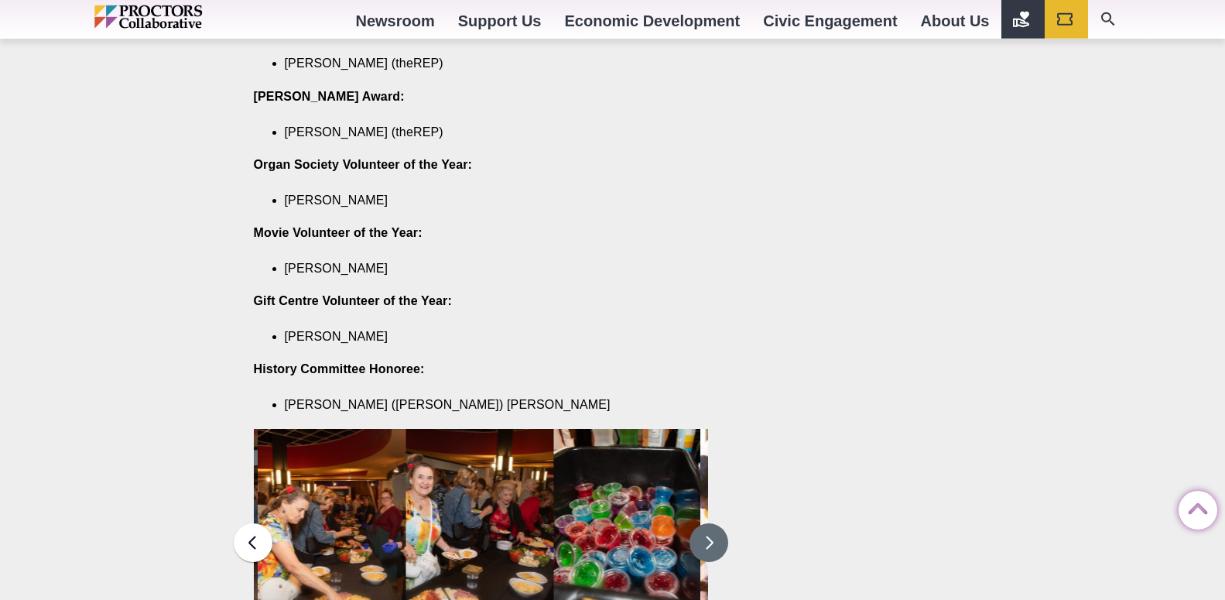
scroll to position [1816, 0]
